Goal: Transaction & Acquisition: Book appointment/travel/reservation

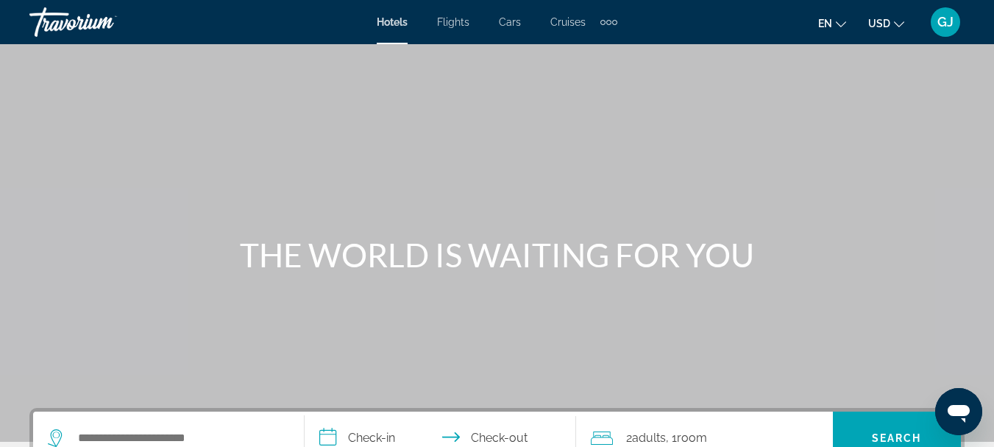
click at [458, 23] on span "Flights" at bounding box center [453, 22] width 32 height 12
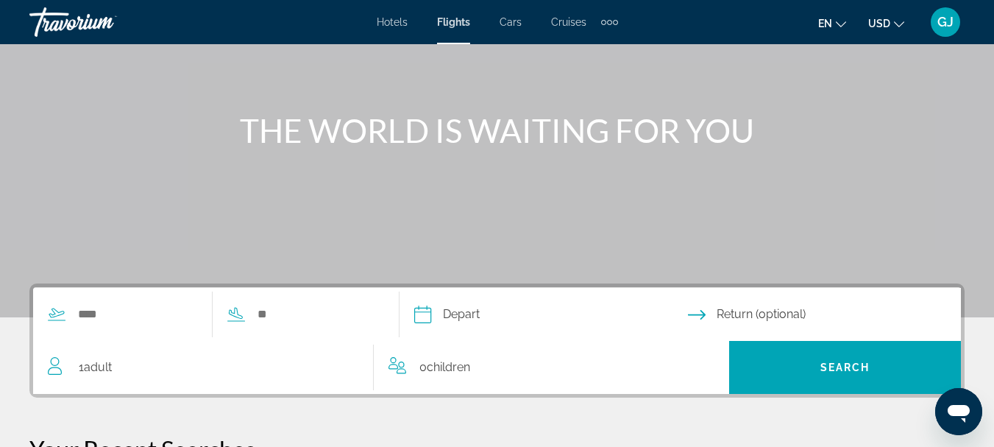
scroll to position [147, 0]
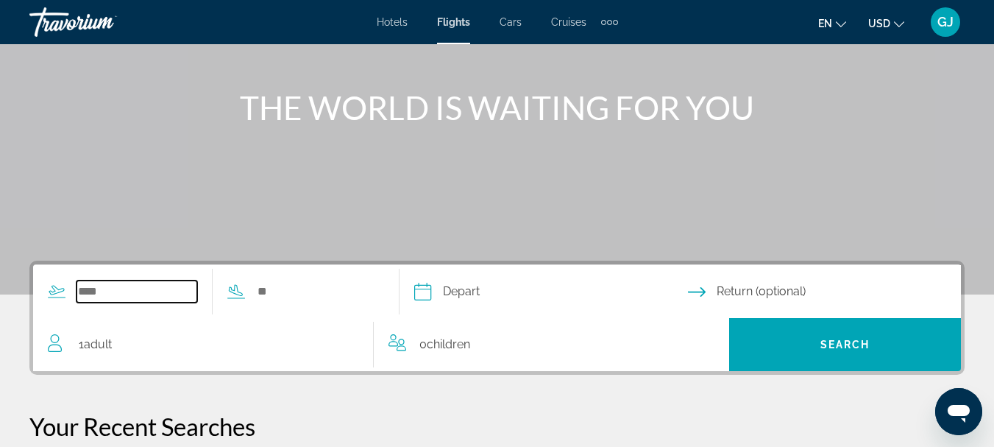
click at [112, 297] on input "Search widget" at bounding box center [137, 291] width 121 height 22
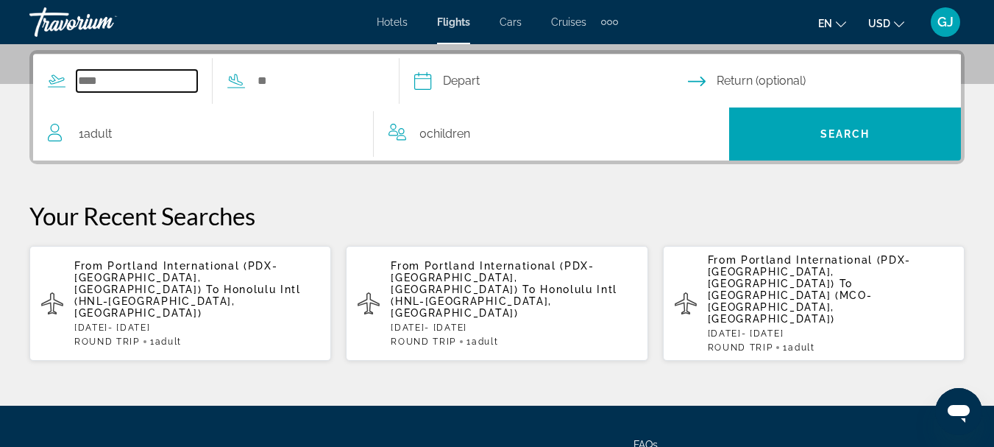
scroll to position [360, 0]
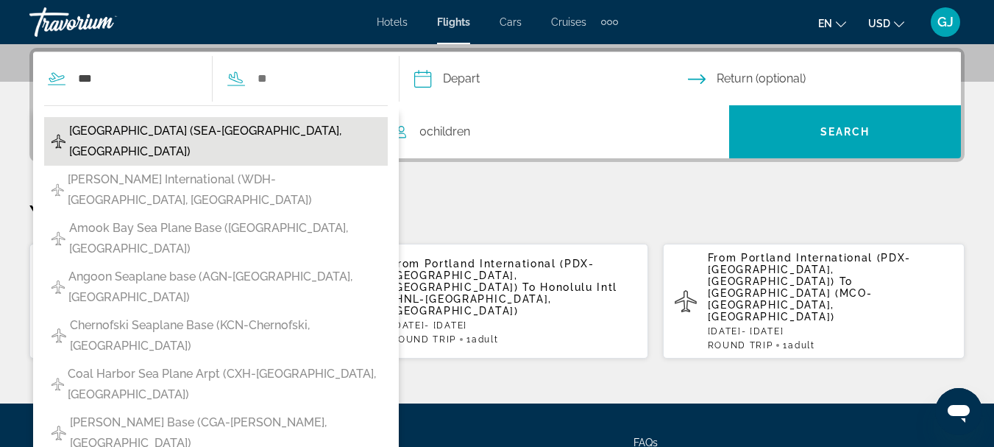
click at [108, 135] on span "Seattle Tacoma Intl Airport (SEA-Seattle, US)" at bounding box center [224, 141] width 311 height 41
type input "**********"
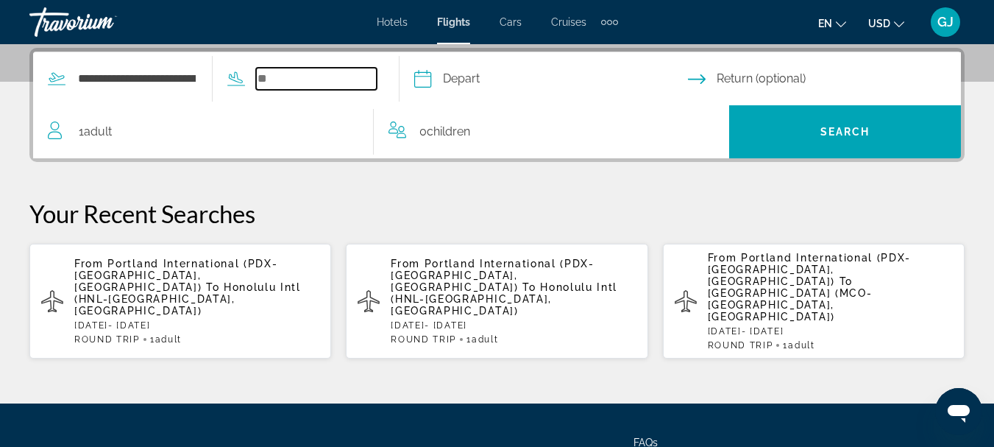
click at [288, 82] on input "Search widget" at bounding box center [316, 79] width 121 height 22
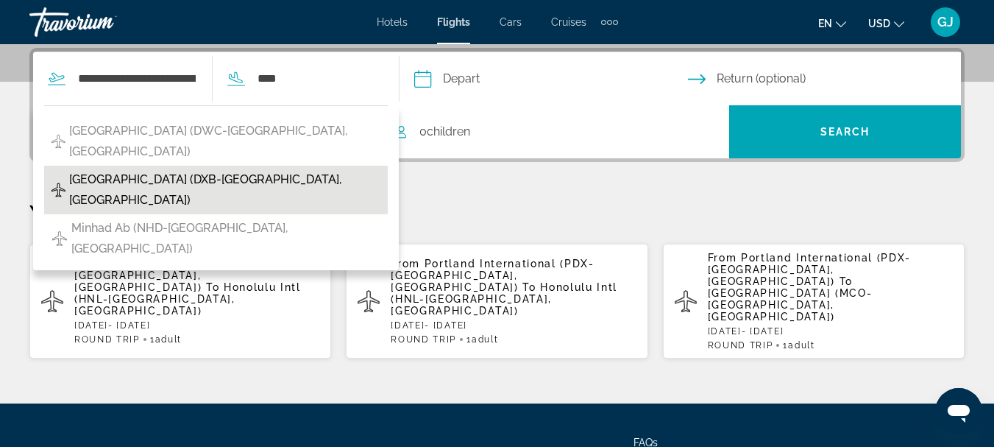
click at [264, 180] on span "Dubai Intl Airport (DXB-Dubai, United Arab Emirates)" at bounding box center [224, 189] width 311 height 41
type input "**********"
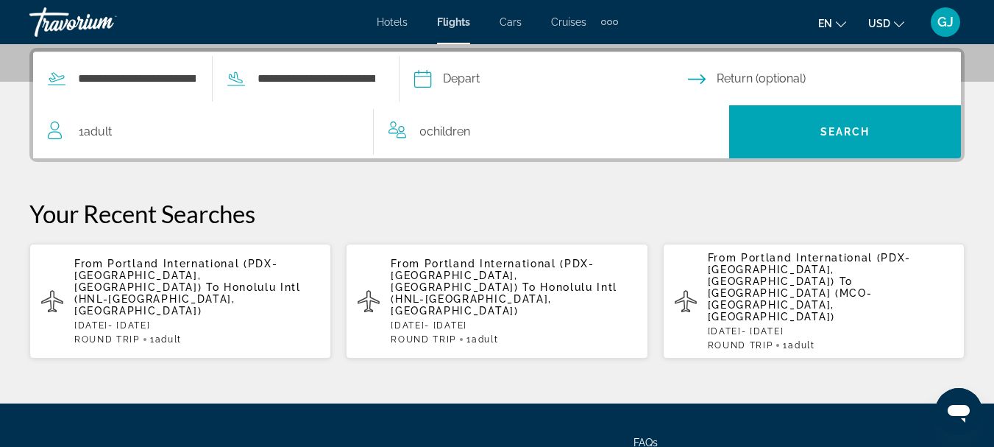
click at [492, 79] on input "Depart date" at bounding box center [551, 80] width 280 height 57
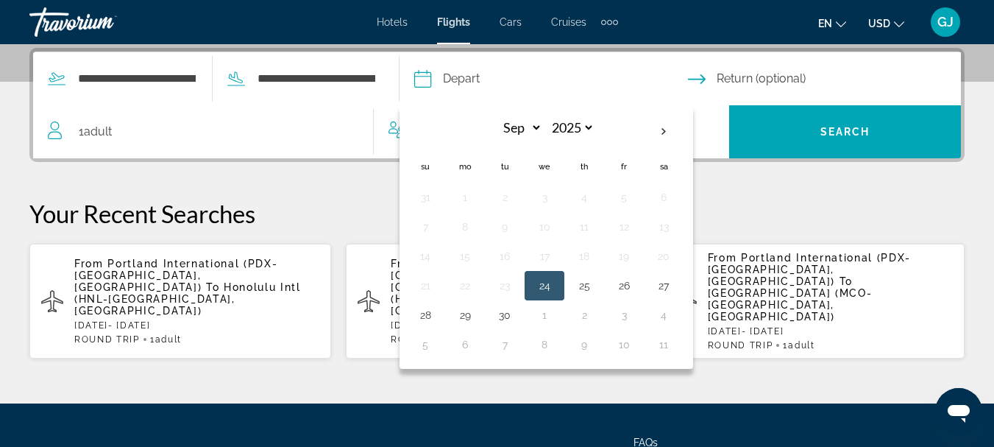
click at [706, 77] on icon "Return date" at bounding box center [697, 79] width 18 height 18
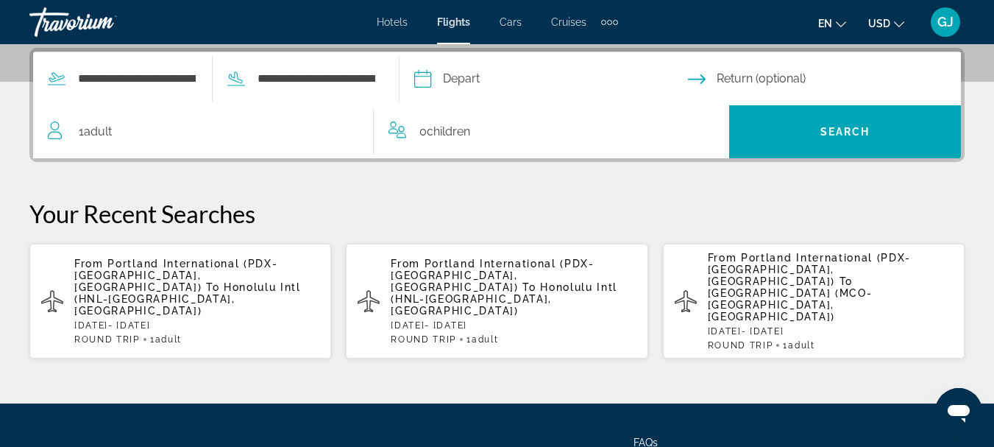
click at [706, 77] on icon "Return date" at bounding box center [697, 79] width 18 height 18
click at [458, 79] on input "Depart date" at bounding box center [551, 80] width 280 height 57
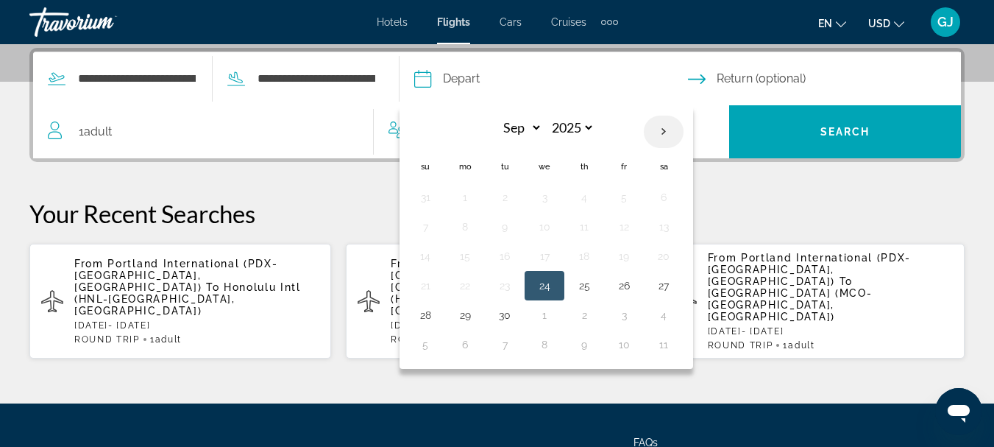
click at [684, 127] on th "Next month" at bounding box center [664, 132] width 40 height 32
select select "*"
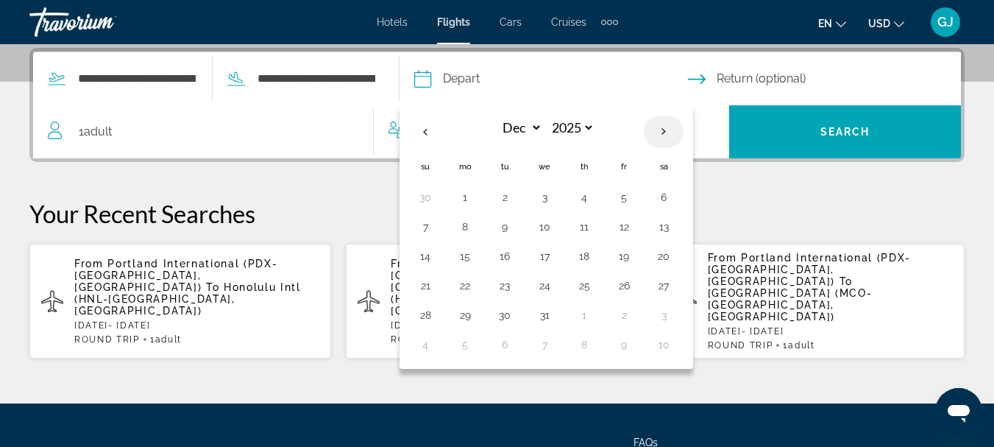
select select "****"
click at [684, 127] on th "Next month" at bounding box center [664, 132] width 40 height 32
select select "*"
click at [437, 256] on button "8" at bounding box center [426, 256] width 24 height 21
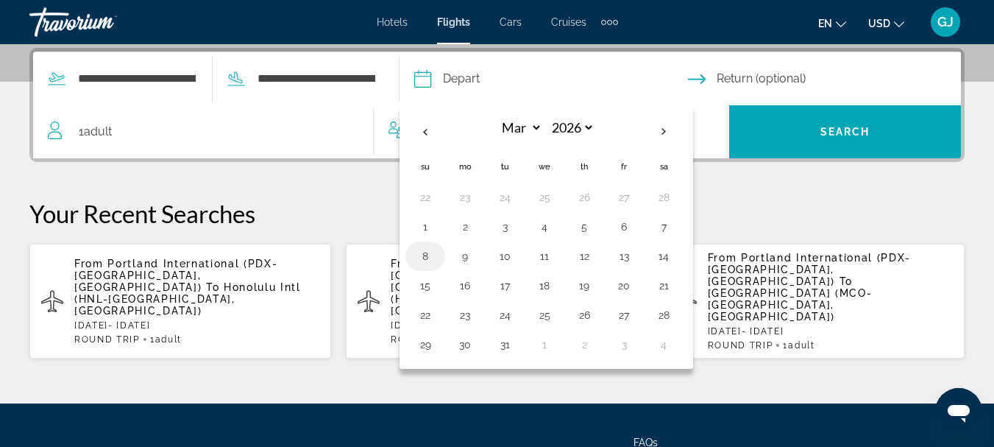
type input "**********"
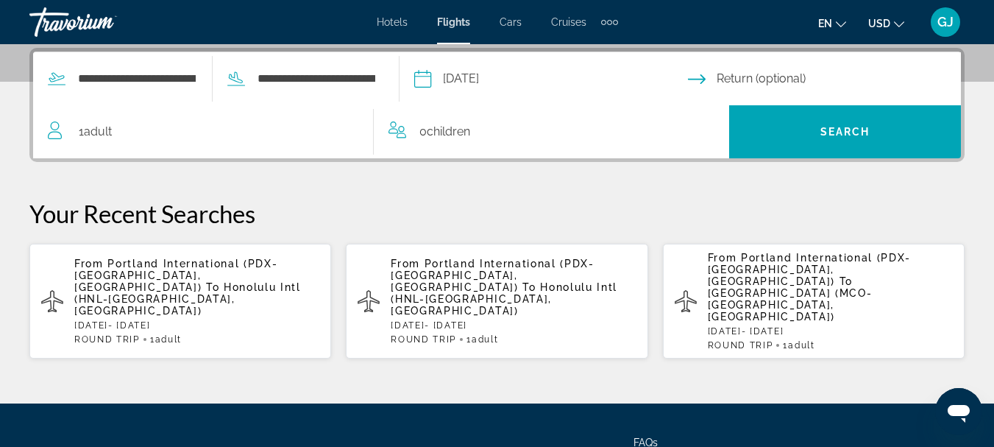
click at [788, 80] on input "Return date" at bounding box center [828, 80] width 280 height 57
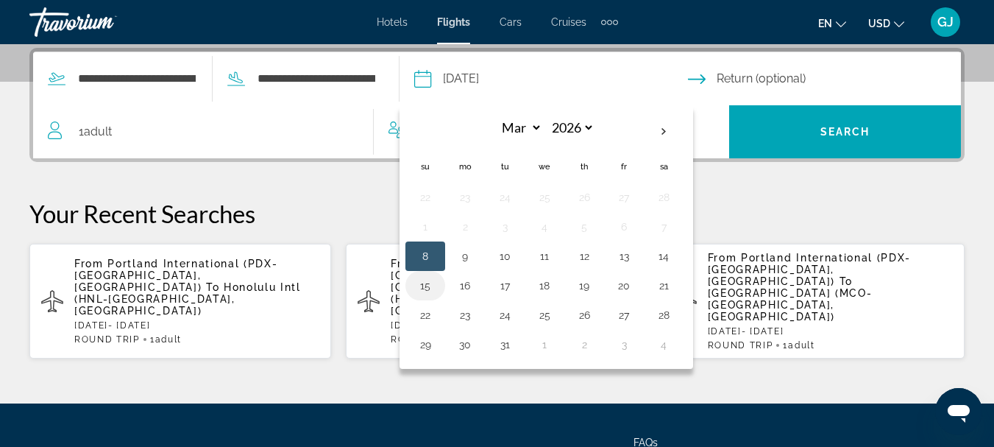
click at [437, 287] on button "15" at bounding box center [426, 285] width 24 height 21
type input "**********"
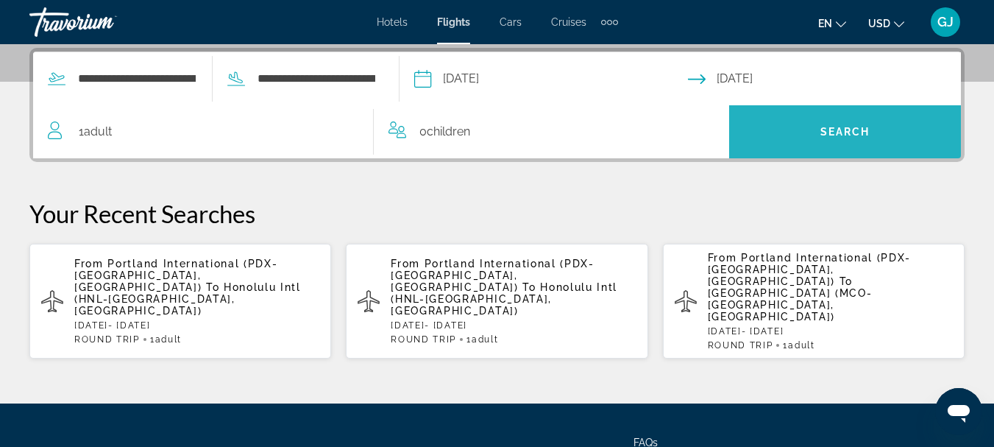
click at [835, 132] on span "Search" at bounding box center [845, 132] width 50 height 12
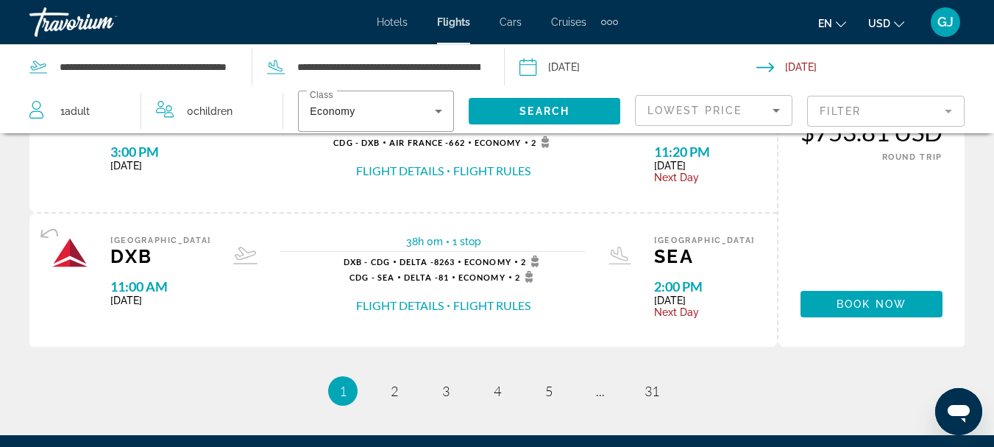
scroll to position [1619, 0]
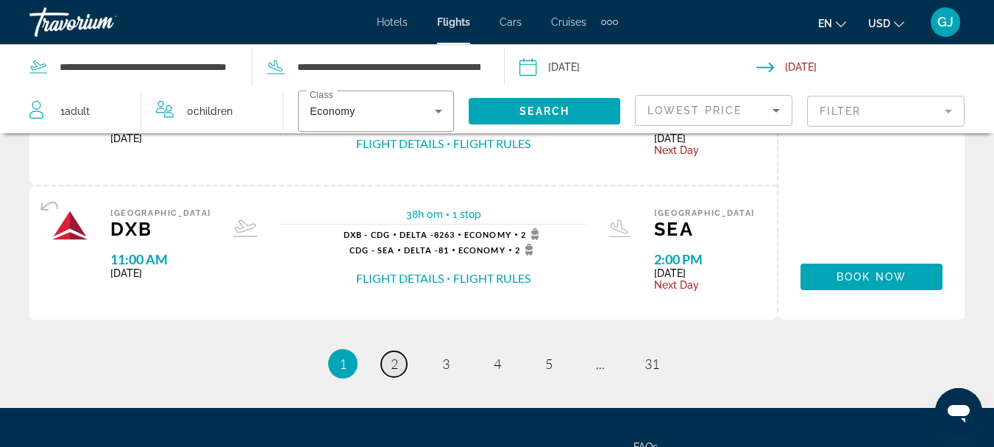
click at [395, 363] on span "2" at bounding box center [394, 363] width 7 height 16
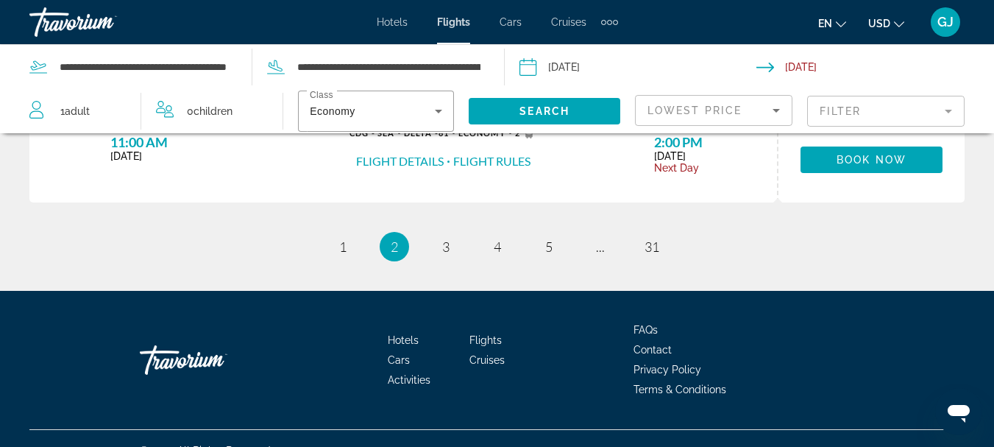
scroll to position [1760, 0]
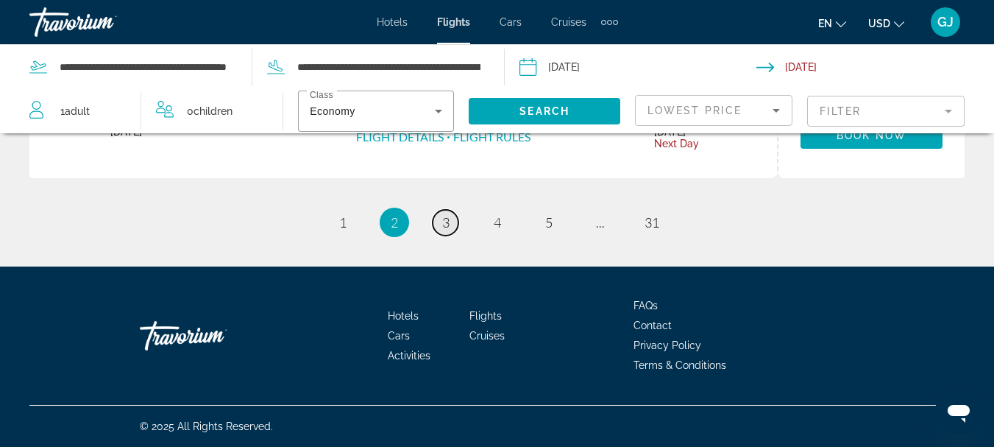
click at [451, 227] on link "page 3" at bounding box center [446, 223] width 26 height 26
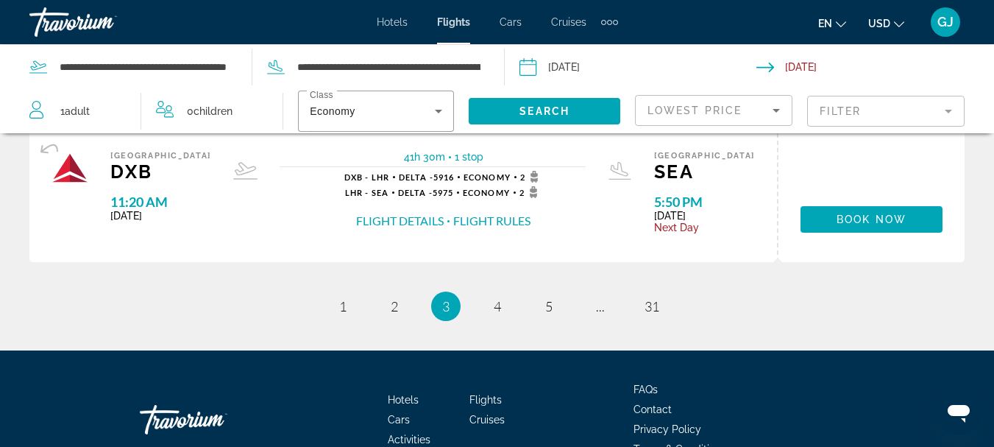
scroll to position [1692, 0]
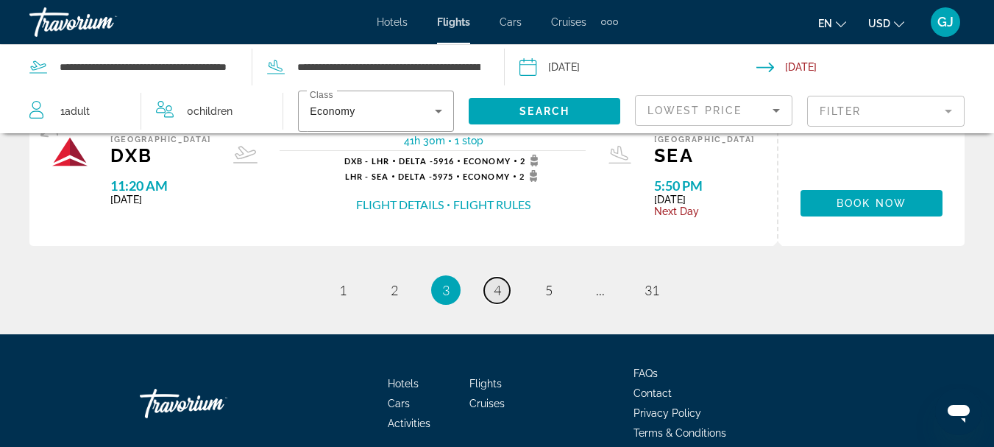
click at [497, 292] on span "4" at bounding box center [497, 290] width 7 height 16
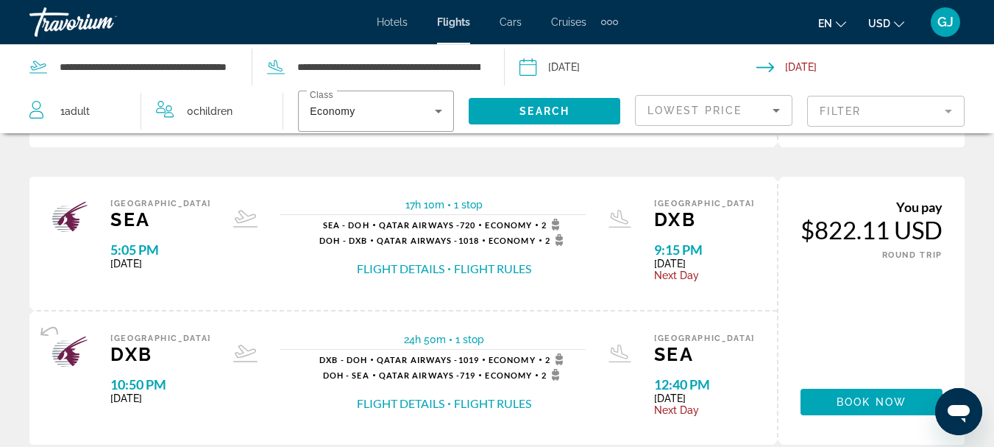
scroll to position [1619, 0]
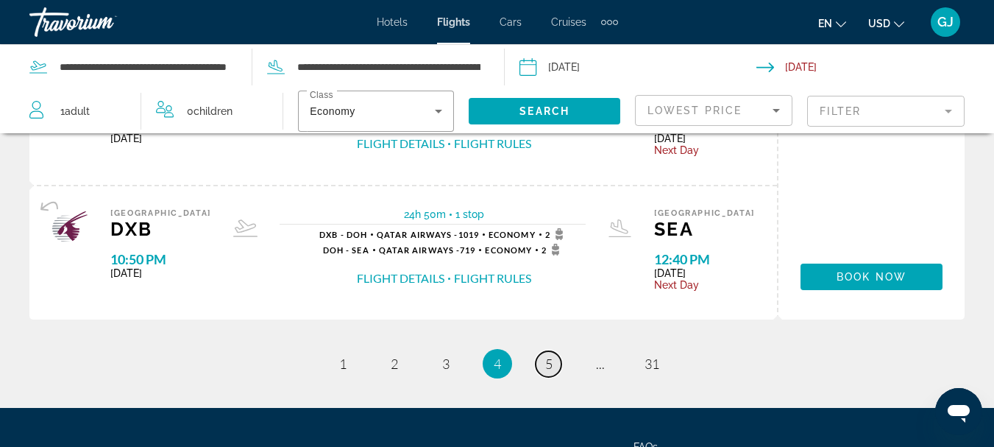
click at [549, 364] on span "5" at bounding box center [548, 363] width 7 height 16
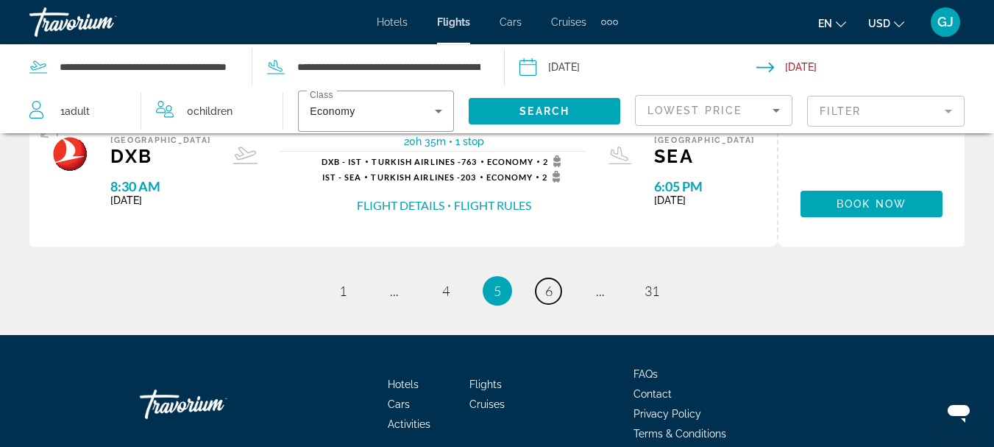
scroll to position [1692, 0]
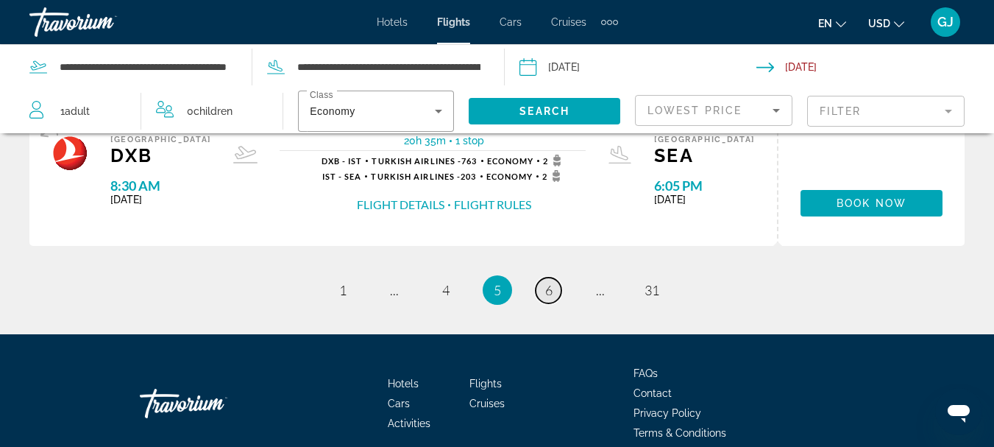
click at [555, 288] on link "page 6" at bounding box center [549, 290] width 26 height 26
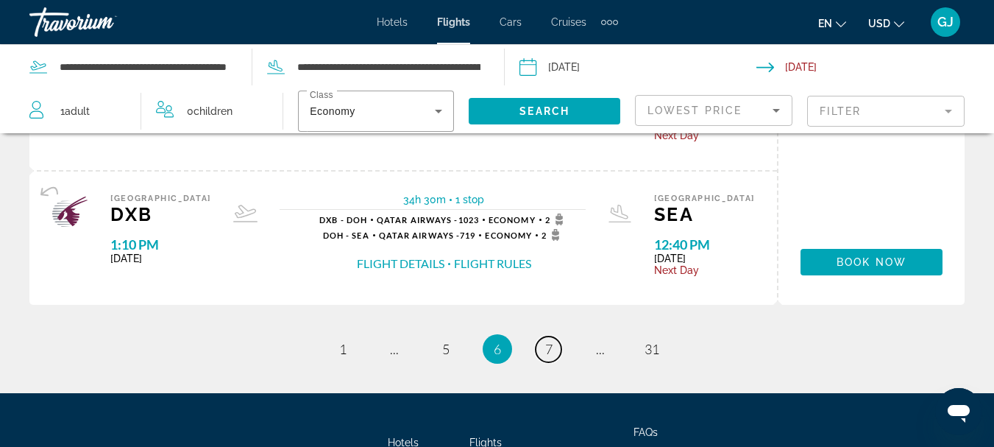
scroll to position [1760, 0]
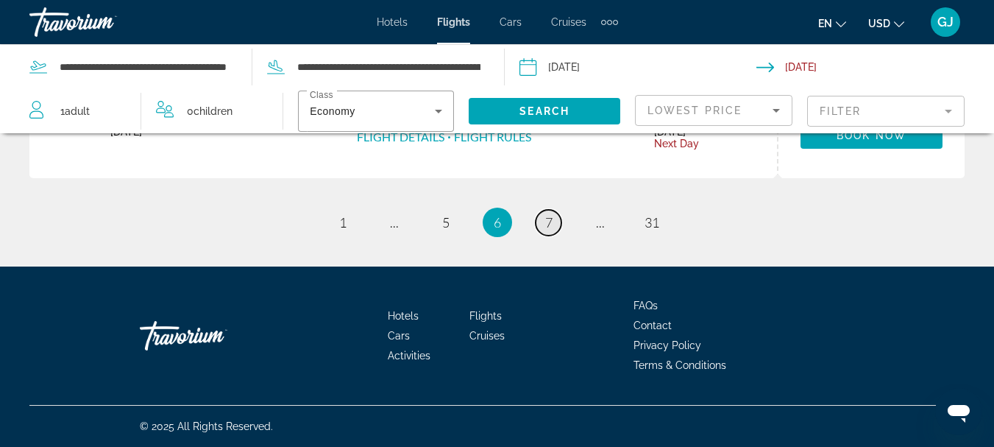
click at [556, 221] on link "page 7" at bounding box center [549, 223] width 26 height 26
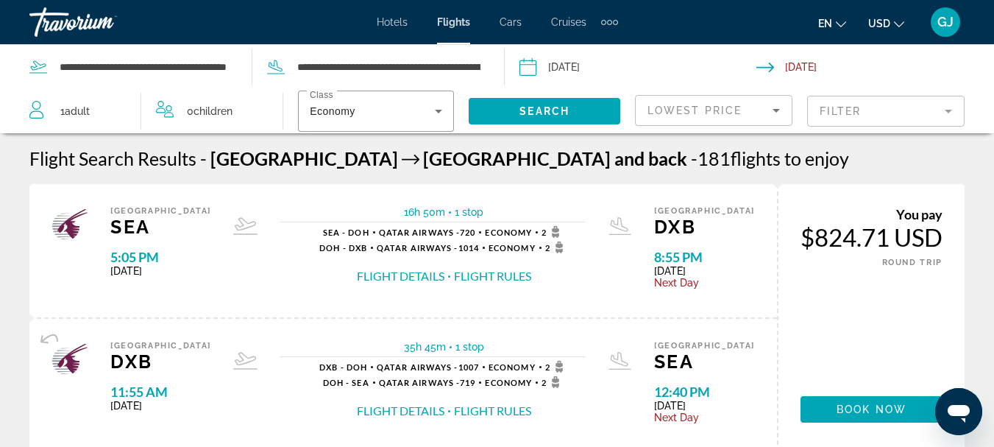
click at [951, 113] on mat-form-field "Filter" at bounding box center [885, 111] width 157 height 31
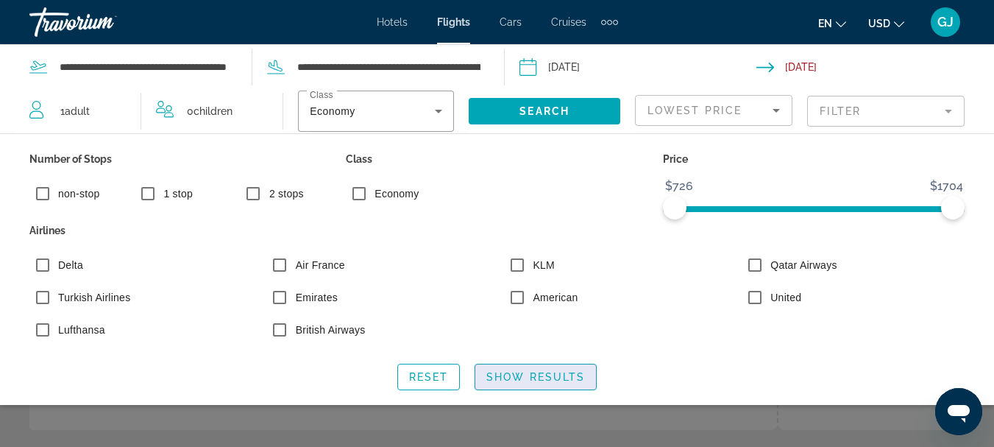
click at [523, 369] on span "Search widget" at bounding box center [535, 376] width 121 height 35
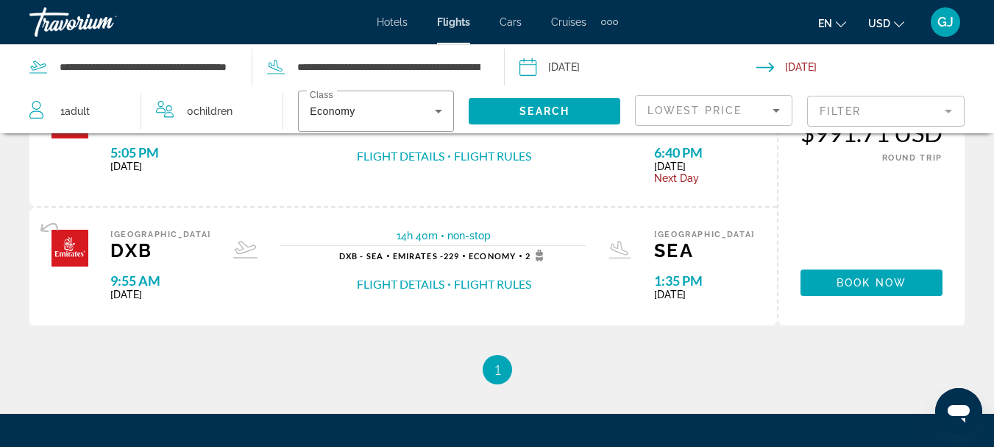
scroll to position [31, 0]
